Goal: Transaction & Acquisition: Book appointment/travel/reservation

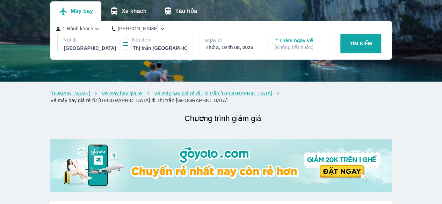
scroll to position [66, 0]
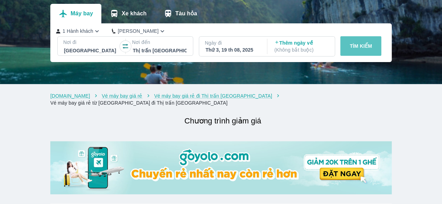
drag, startPoint x: 358, startPoint y: 53, endPoint x: 365, endPoint y: 46, distance: 9.9
click at [365, 46] on button "TÌM KIẾM" at bounding box center [360, 46] width 41 height 20
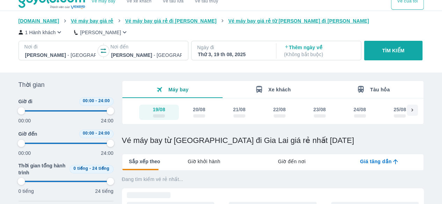
scroll to position [12, 0]
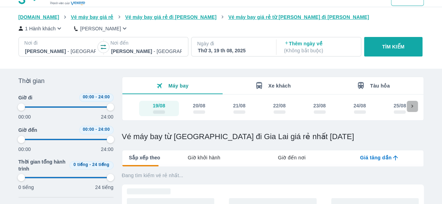
click at [412, 108] on icon at bounding box center [412, 106] width 6 height 6
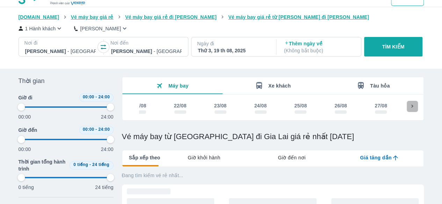
click at [412, 108] on icon at bounding box center [412, 106] width 6 height 6
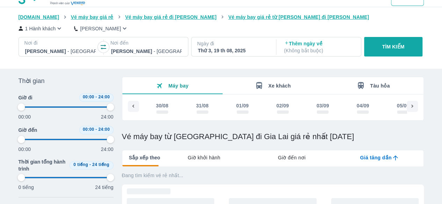
scroll to position [0, 438]
type input "97.9166666666667"
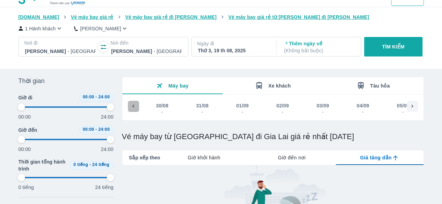
click at [132, 107] on icon at bounding box center [133, 106] width 6 height 6
click at [323, 111] on div "-" at bounding box center [323, 112] width 12 height 6
type input "97.9166666666667"
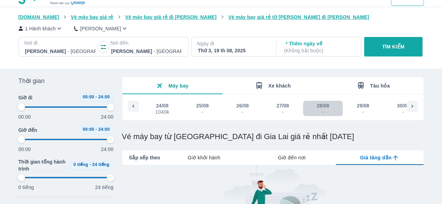
type input "97.9166666666667"
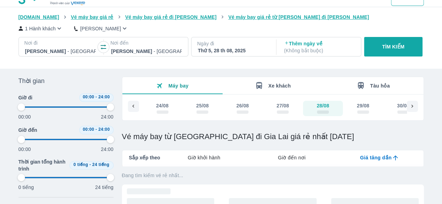
type input "97.9166666666667"
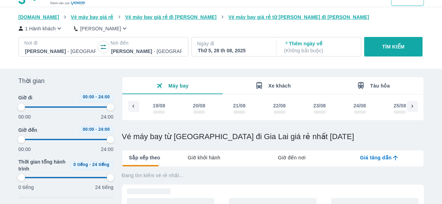
type input "97.9166666666667"
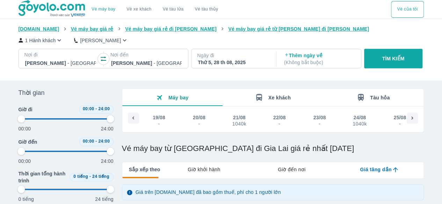
type input "97.9166666666667"
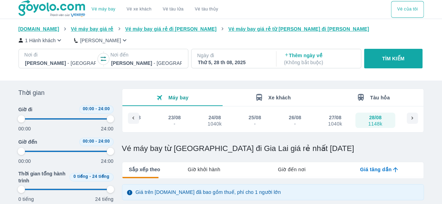
type input "97.9166666666667"
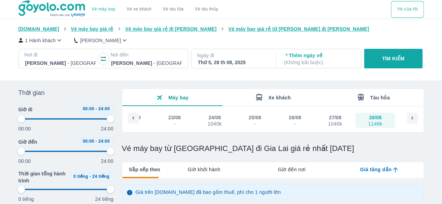
type input "97.9166666666667"
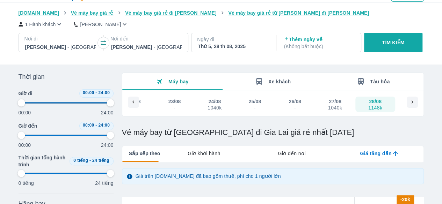
scroll to position [18, 0]
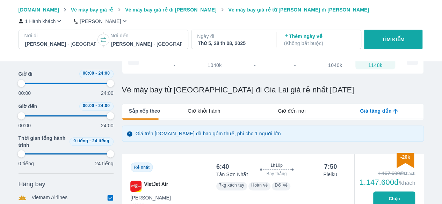
type input "97.9166666666667"
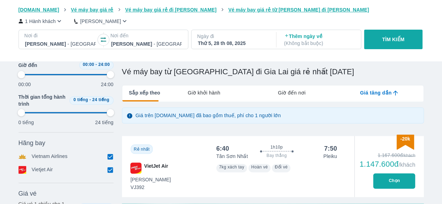
type input "97.9166666666667"
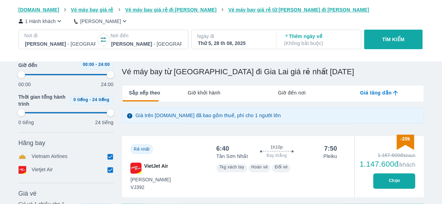
type input "97.9166666666667"
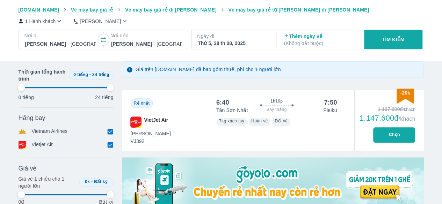
scroll to position [117, 0]
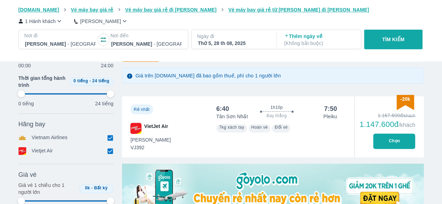
type input "97.9166666666667"
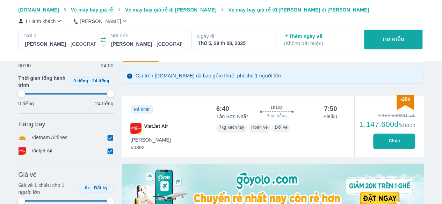
type input "97.9166666666667"
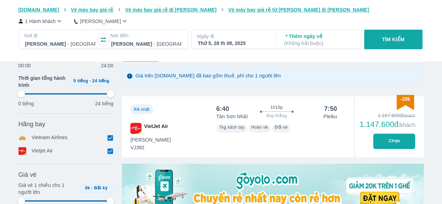
type input "97.9166666666667"
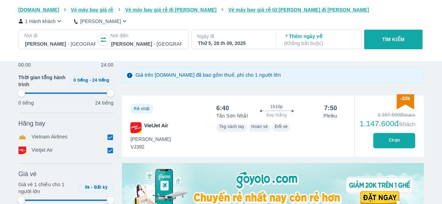
type input "97.9166666666667"
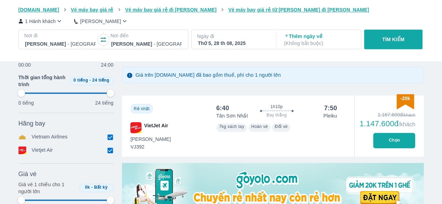
type input "97.9166666666667"
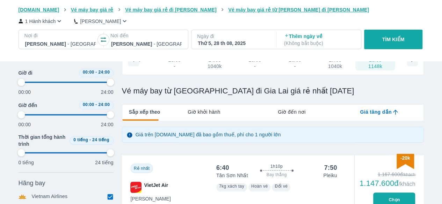
type input "97.9166666666667"
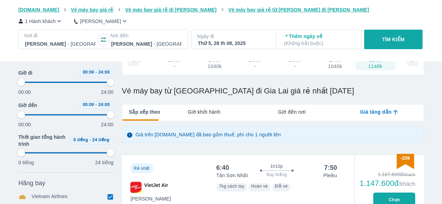
type input "97.9166666666667"
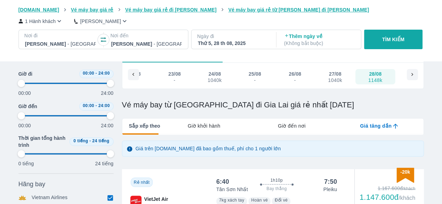
scroll to position [43, 0]
type input "97.9166666666667"
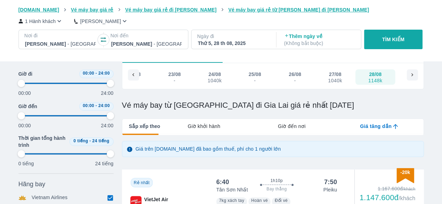
type input "97.9166666666667"
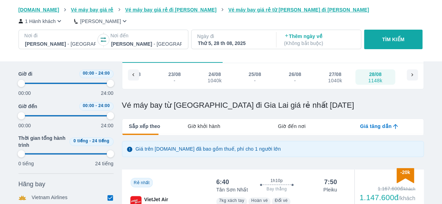
type input "97.9166666666667"
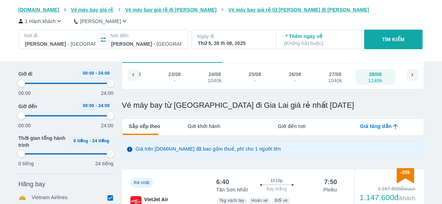
type input "97.9166666666667"
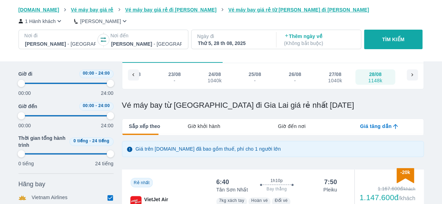
type input "97.9166666666667"
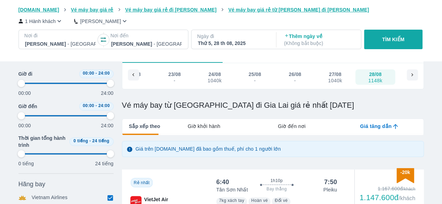
type input "97.9166666666667"
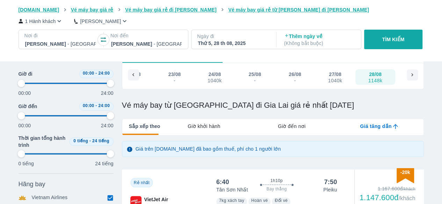
type input "97.9166666666667"
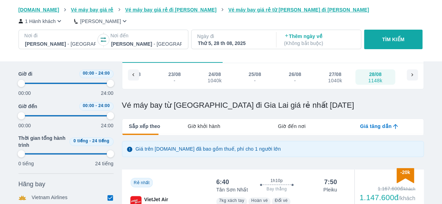
type input "97.9166666666667"
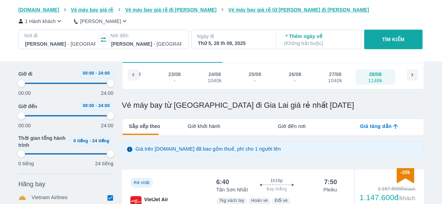
type input "97.9166666666667"
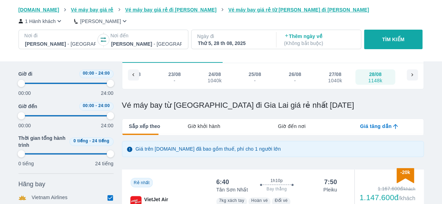
type input "97.9166666666667"
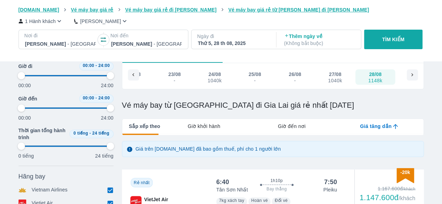
type input "97.9166666666667"
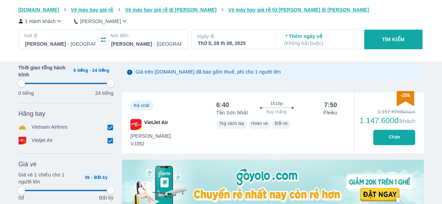
type input "97.9166666666667"
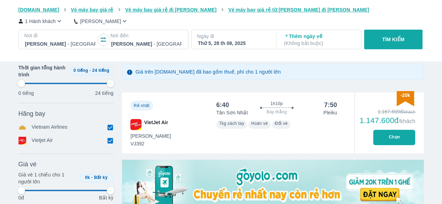
type input "97.9166666666667"
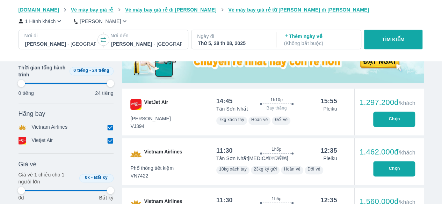
type input "97.9166666666667"
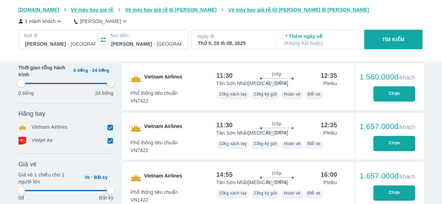
scroll to position [382, 0]
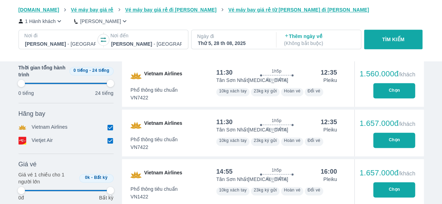
type input "97.9166666666667"
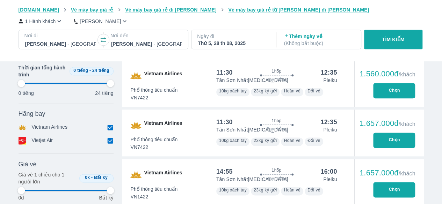
type input "97.9166666666667"
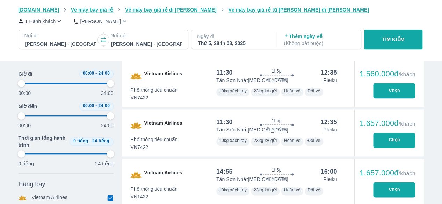
scroll to position [0, 0]
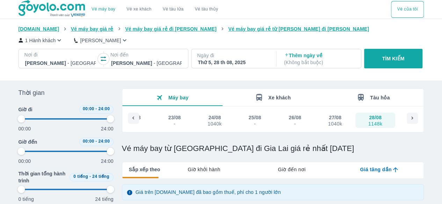
type input "97.9166666666667"
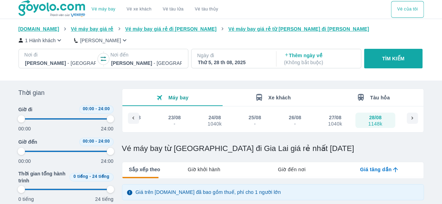
type input "97.9166666666667"
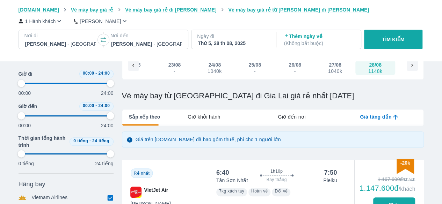
type input "97.9166666666667"
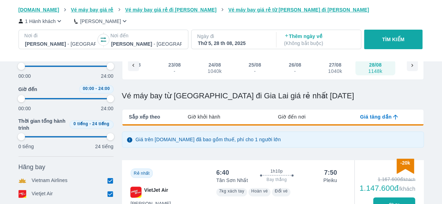
type input "97.9166666666667"
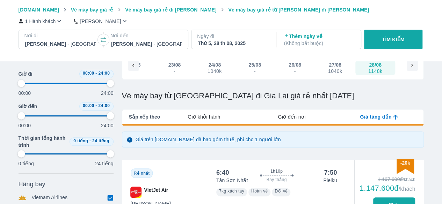
scroll to position [0, 0]
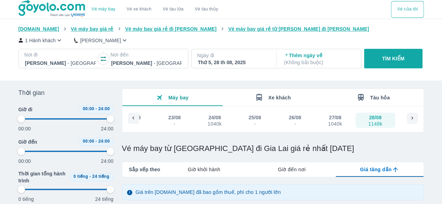
type input "97.9166666666667"
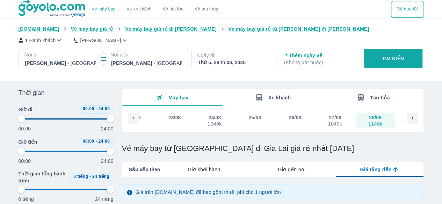
type input "97.9166666666667"
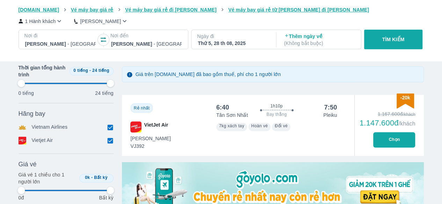
scroll to position [119, 0]
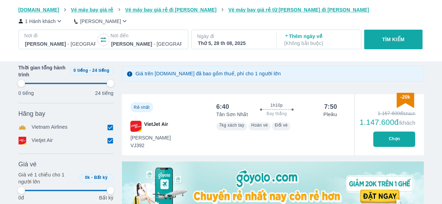
click at [380, 139] on button "Chọn" at bounding box center [394, 139] width 42 height 15
type input "97.9166666666667"
